Goal: Use online tool/utility: Use online tool/utility

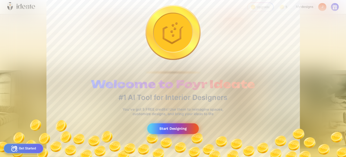
click at [179, 128] on div "Start Designing" at bounding box center [173, 129] width 52 height 10
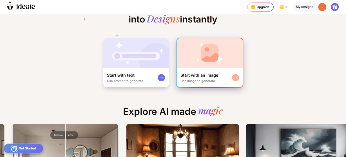
click at [209, 75] on div "Start with an image" at bounding box center [200, 75] width 38 height 5
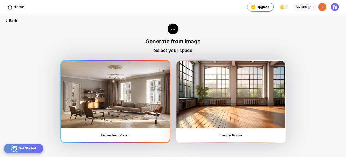
click at [159, 89] on img at bounding box center [115, 95] width 109 height 68
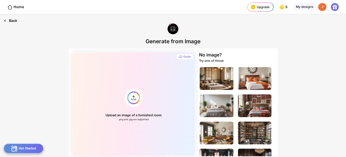
click at [8, 23] on div "Back" at bounding box center [10, 20] width 21 height 13
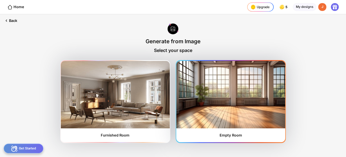
click at [208, 83] on img at bounding box center [230, 95] width 109 height 68
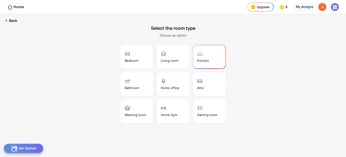
click at [203, 61] on div "Kitchen" at bounding box center [203, 61] width 12 height 4
